Goal: Task Accomplishment & Management: Manage account settings

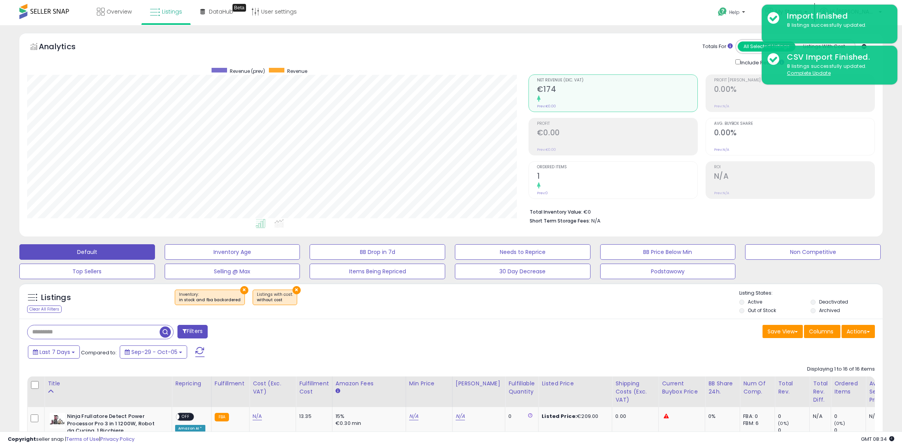
select select "**"
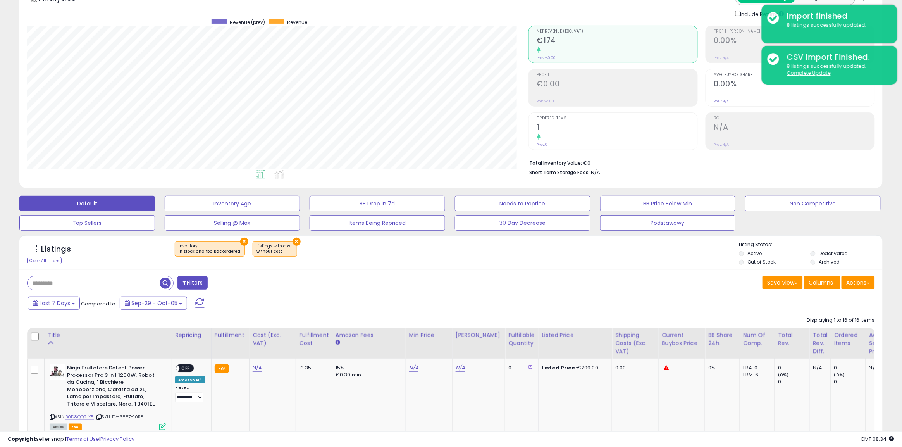
scroll to position [159, 502]
click at [293, 241] on button "×" at bounding box center [297, 242] width 8 height 8
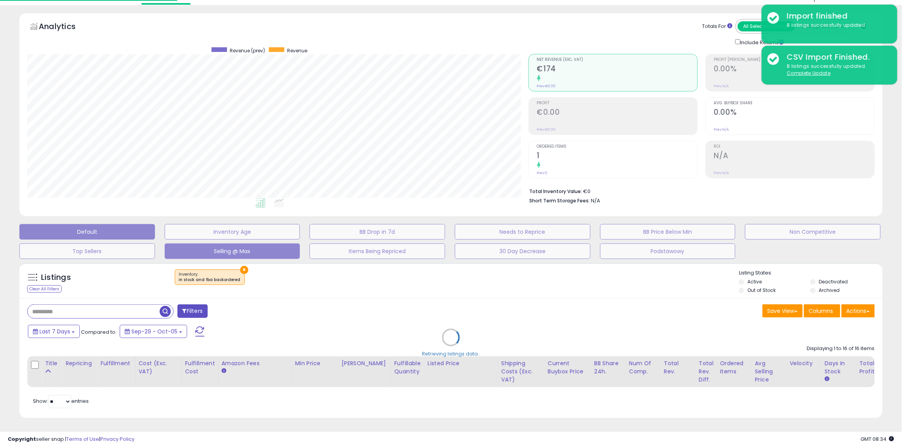
scroll to position [159, 506]
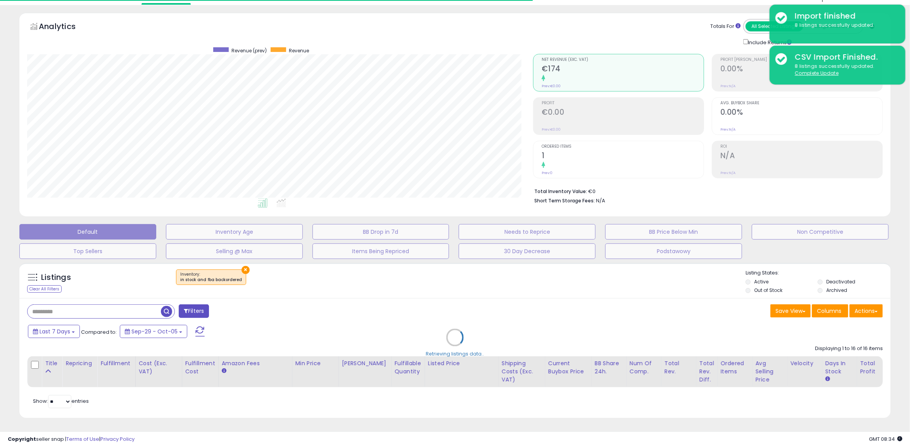
click at [241, 262] on div "Retrieving listings data.." at bounding box center [455, 343] width 883 height 169
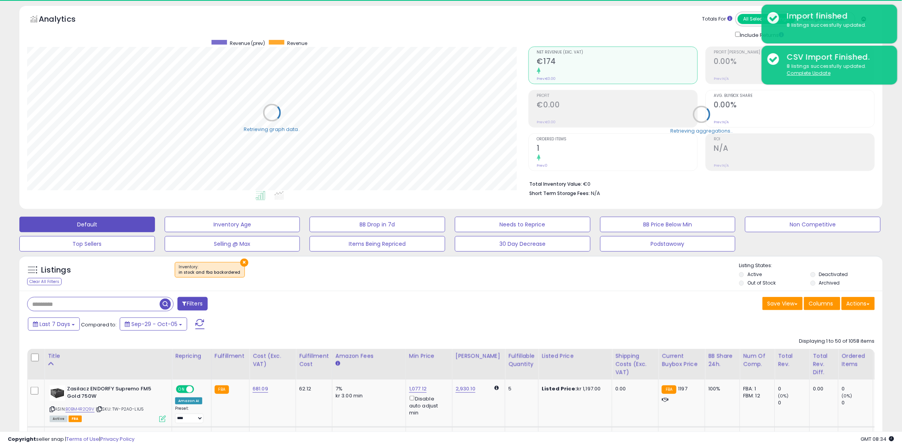
scroll to position [159, 502]
click at [241, 262] on button "×" at bounding box center [244, 263] width 8 height 8
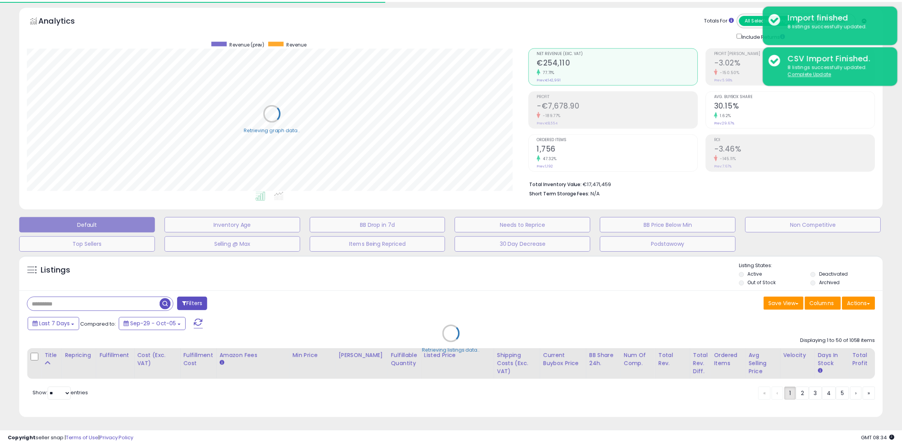
scroll to position [387443, 387100]
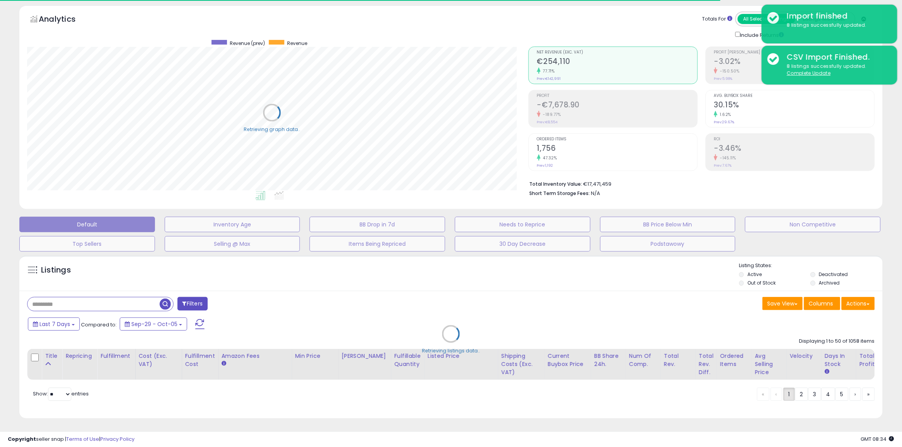
click at [72, 308] on div "Retrieving listings data.." at bounding box center [451, 340] width 875 height 176
click at [76, 305] on div "Retrieving listings data.." at bounding box center [451, 340] width 875 height 176
click at [82, 304] on div "Retrieving listings data.." at bounding box center [451, 340] width 875 height 176
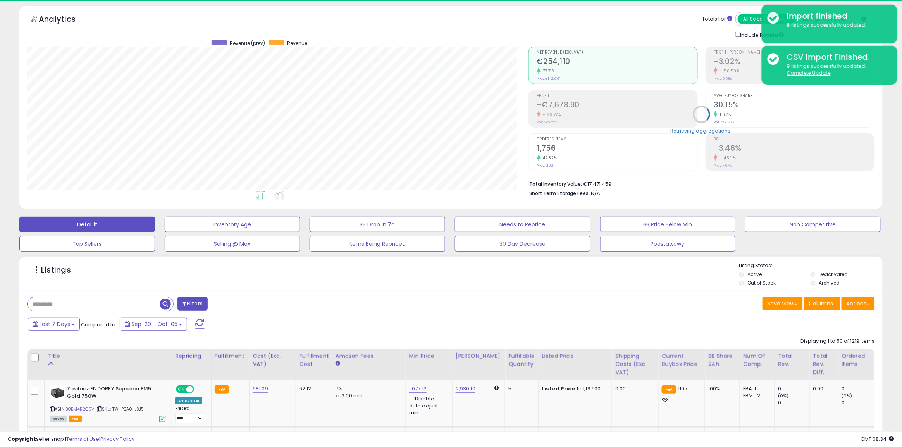
scroll to position [159, 502]
click at [136, 305] on input "text" at bounding box center [136, 304] width 216 height 14
paste input "**********"
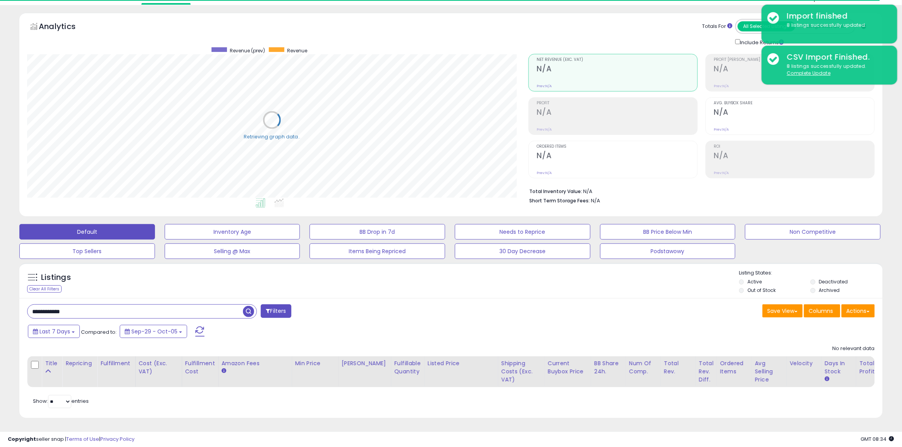
click at [751, 287] on label "Out of Stock" at bounding box center [762, 290] width 28 height 7
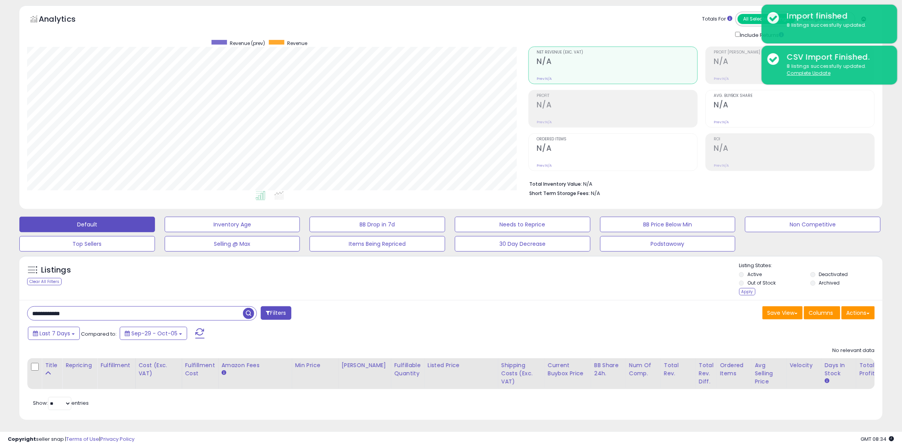
click at [824, 273] on label "Deactivated" at bounding box center [833, 274] width 29 height 7
click at [749, 290] on div "Apply" at bounding box center [748, 291] width 16 height 7
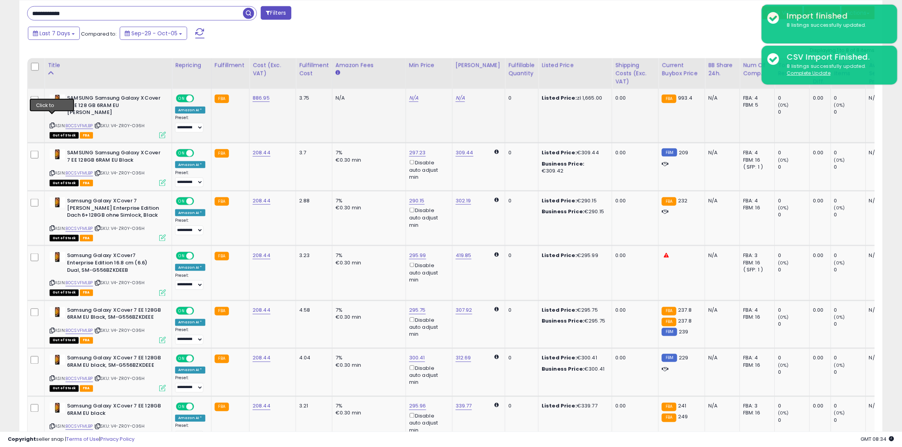
click at [52, 123] on icon at bounding box center [52, 125] width 5 height 4
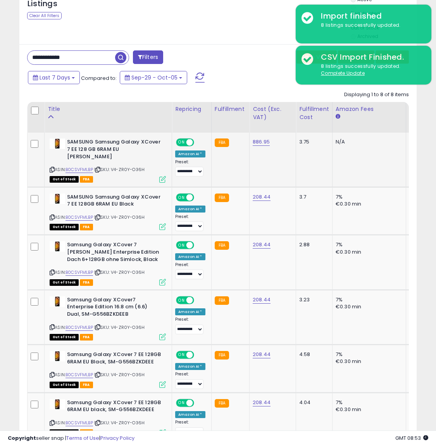
scroll to position [387443, 387372]
click at [100, 167] on icon at bounding box center [97, 169] width 5 height 4
drag, startPoint x: 101, startPoint y: 161, endPoint x: 60, endPoint y: 163, distance: 40.7
click at [60, 163] on div "ASIN: B0CSVFMLBP | SKU: V4-ZR0Y-O36H Out of Stock FBA" at bounding box center [108, 159] width 116 height 43
click at [52, 167] on icon at bounding box center [52, 169] width 5 height 4
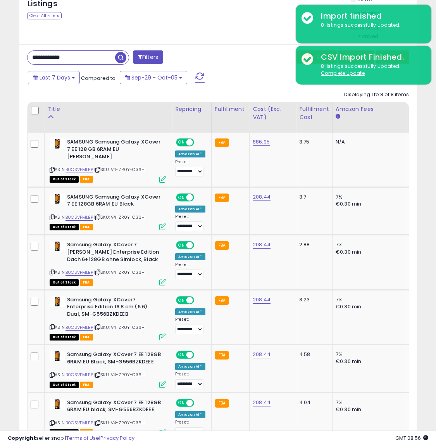
click at [82, 53] on input "**********" at bounding box center [72, 58] width 88 height 14
paste input "text"
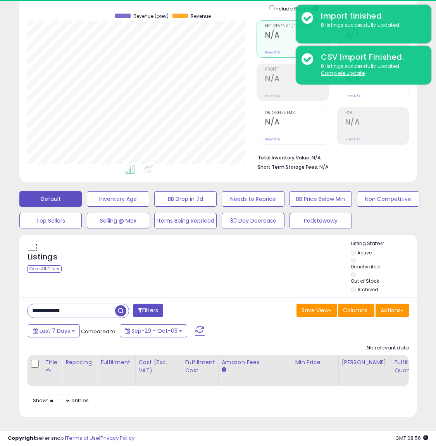
scroll to position [159, 229]
click at [82, 304] on input "**********" at bounding box center [72, 311] width 88 height 14
paste input "text"
type input "**********"
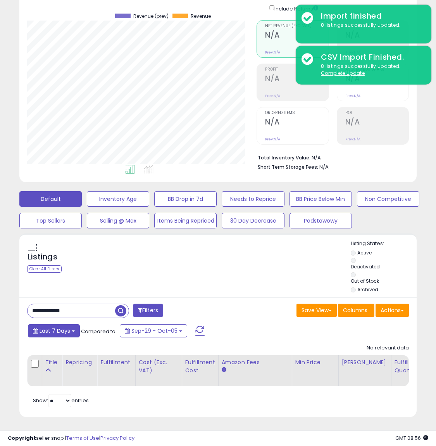
click at [68, 328] on button "Last 7 Days" at bounding box center [54, 330] width 52 height 13
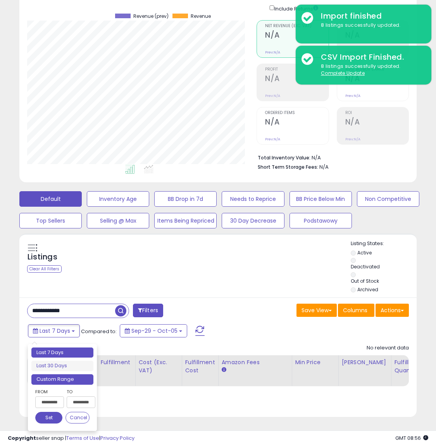
click at [65, 374] on li "Custom Range" at bounding box center [62, 379] width 62 height 10
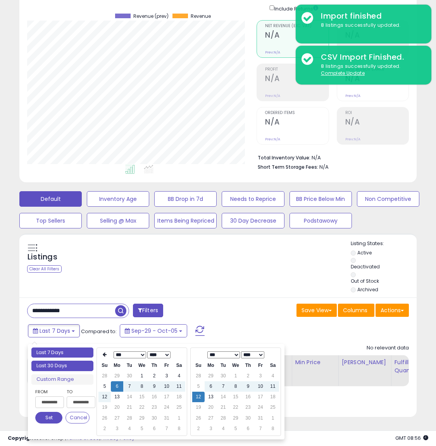
type input "**********"
click at [55, 360] on li "Last 30 Days" at bounding box center [62, 365] width 62 height 10
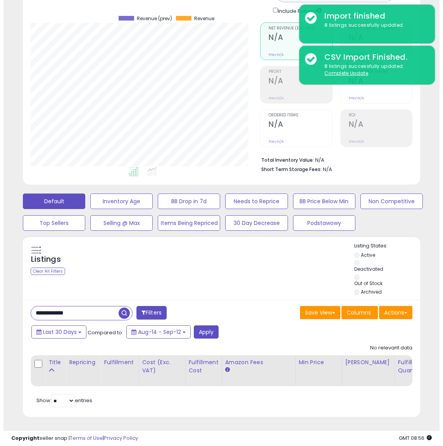
scroll to position [71, 0]
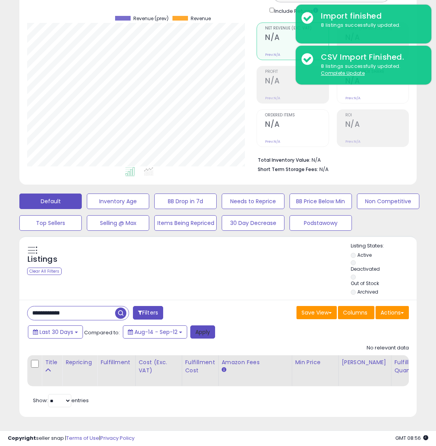
click at [202, 325] on button "Apply" at bounding box center [202, 331] width 25 height 13
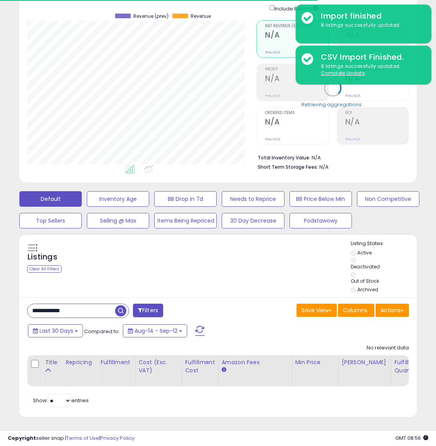
scroll to position [159, 229]
